Goal: Check status

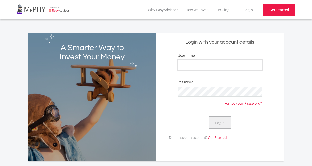
type input "mountainrock"
click at [226, 125] on button "Login" at bounding box center [220, 122] width 23 height 13
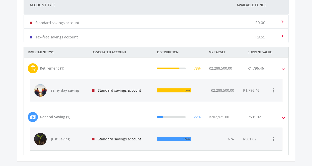
scroll to position [176, 0]
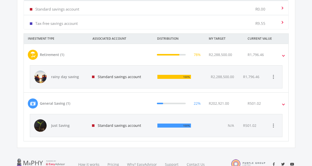
click at [129, 76] on div "Standard savings account" at bounding box center [121, 76] width 66 height 23
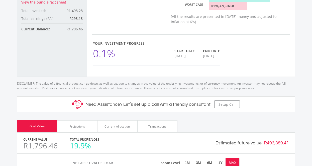
scroll to position [143, 266]
click at [161, 124] on div "Transactions" at bounding box center [158, 126] width 18 height 5
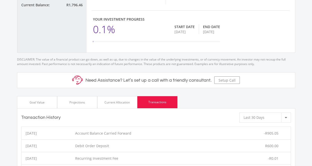
scroll to position [201, 0]
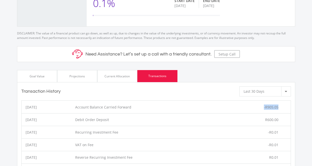
drag, startPoint x: 280, startPoint y: 93, endPoint x: 260, endPoint y: 91, distance: 19.7
click at [260, 101] on li "[DATE] Account Balance Carried Forward -R905.05" at bounding box center [157, 107] width 270 height 13
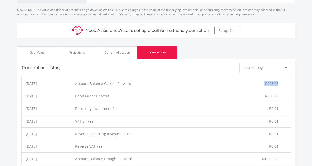
scroll to position [226, 0]
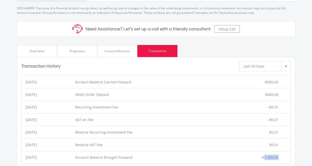
drag, startPoint x: 279, startPoint y: 144, endPoint x: 266, endPoint y: 145, distance: 13.4
click at [266, 155] on div "-R1,505.05" at bounding box center [264, 157] width 54 height 5
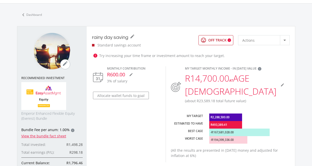
scroll to position [0, 0]
